Goal: Task Accomplishment & Management: Use online tool/utility

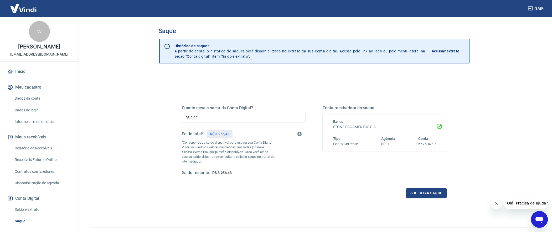
click at [223, 114] on input "R$ 0,00" at bounding box center [244, 118] width 124 height 10
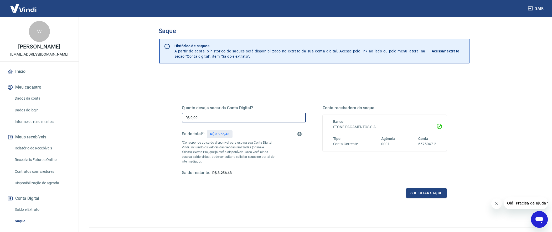
click at [223, 114] on input "R$ 0,00" at bounding box center [244, 118] width 124 height 10
type input "R$ 3.256,00"
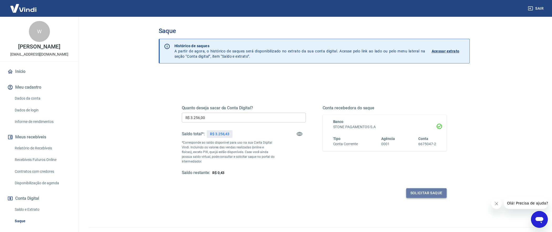
click at [425, 193] on button "Solicitar saque" at bounding box center [426, 194] width 40 height 10
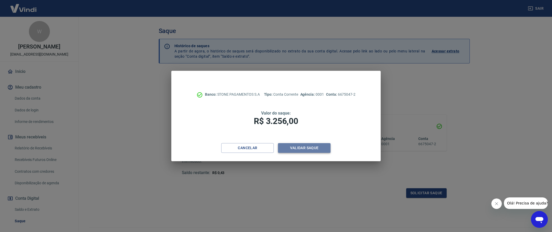
click at [304, 145] on button "Validar saque" at bounding box center [304, 148] width 53 height 10
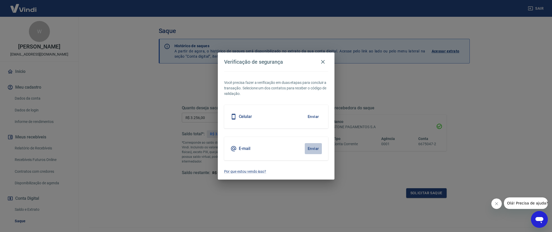
click at [309, 146] on button "Enviar" at bounding box center [313, 148] width 17 height 11
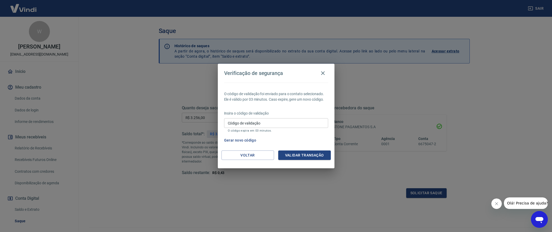
click at [275, 123] on input "Código de validação" at bounding box center [276, 123] width 104 height 10
paste input "547619"
type input "547619"
click at [310, 156] on button "Validar transação" at bounding box center [304, 156] width 53 height 10
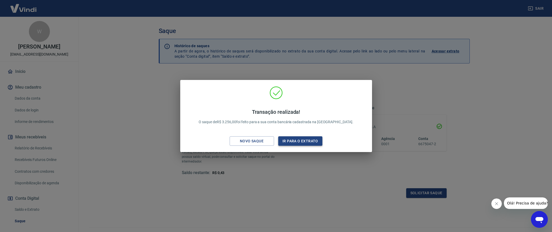
click at [291, 139] on button "Ir para o extrato" at bounding box center [300, 142] width 44 height 10
